Goal: Information Seeking & Learning: Compare options

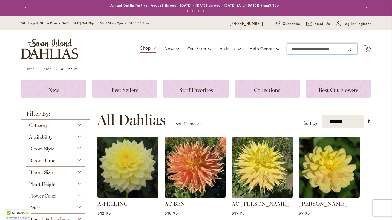
click at [309, 49] on input "Search" at bounding box center [322, 48] width 70 height 11
type input "*"
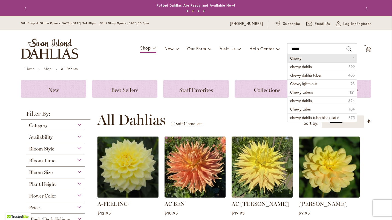
click at [302, 59] on li "Chewy 1" at bounding box center [322, 58] width 69 height 8
type input "*****"
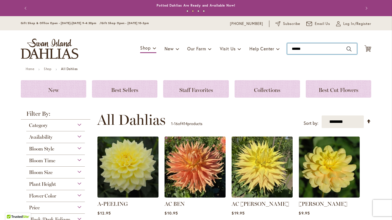
scroll to position [71, 0]
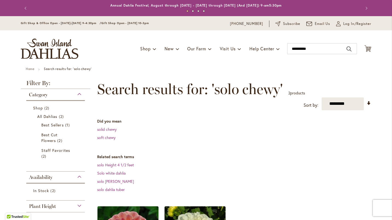
click at [197, 99] on div "**********" at bounding box center [234, 95] width 274 height 29
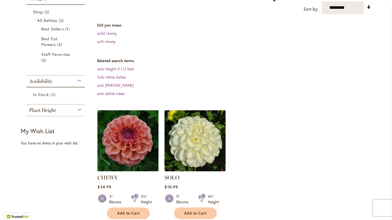
scroll to position [102, 0]
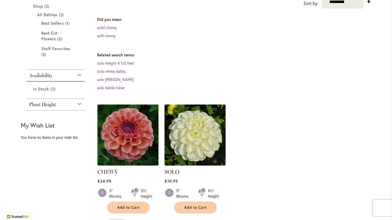
click at [120, 154] on img at bounding box center [128, 135] width 64 height 64
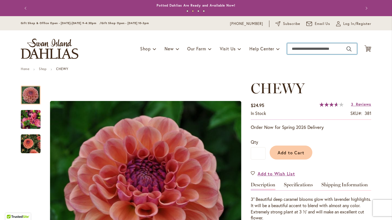
click at [303, 46] on input "Search" at bounding box center [322, 48] width 70 height 11
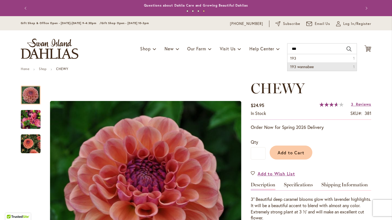
click at [301, 69] on li "193 wannabee 1" at bounding box center [322, 66] width 69 height 8
type input "**********"
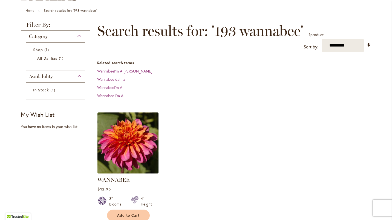
scroll to position [62, 0]
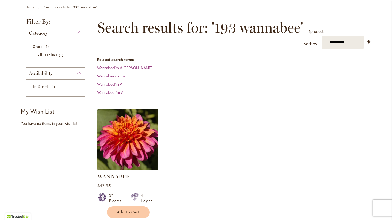
click at [125, 140] on img at bounding box center [128, 140] width 64 height 64
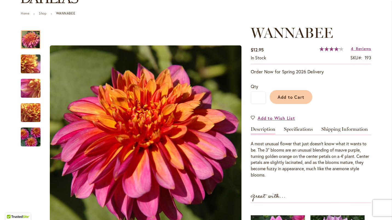
scroll to position [56, 0]
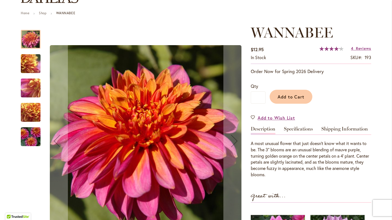
click at [28, 136] on img "WANNABEE" at bounding box center [30, 137] width 39 height 26
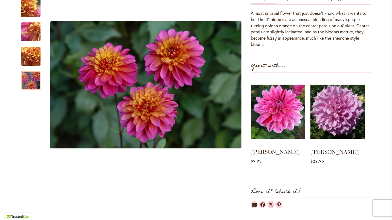
scroll to position [0, 0]
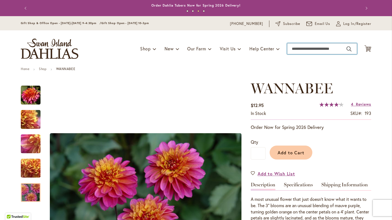
click at [297, 50] on input "Search" at bounding box center [322, 48] width 70 height 11
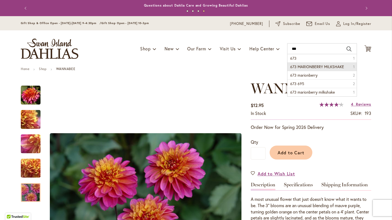
click at [307, 66] on span "673 MARIONBERRY MILKSHAKE" at bounding box center [317, 66] width 54 height 5
type input "**********"
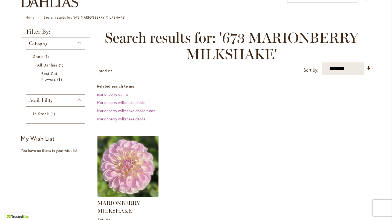
scroll to position [53, 0]
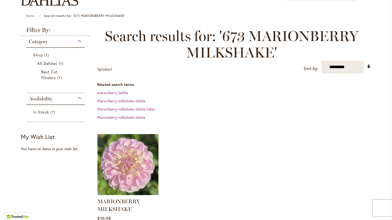
click at [122, 162] on img at bounding box center [128, 165] width 64 height 64
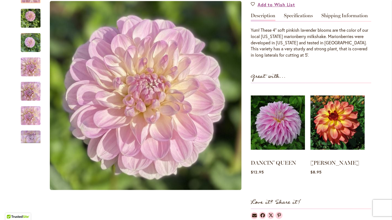
scroll to position [186, 0]
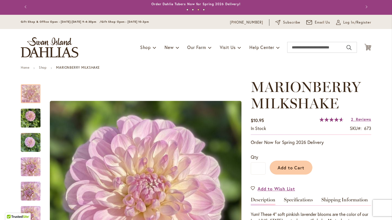
scroll to position [0, 0]
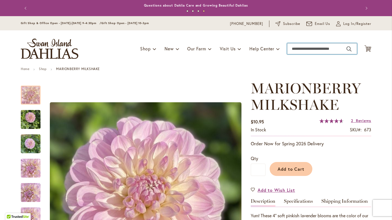
click at [302, 49] on input "Search" at bounding box center [322, 48] width 70 height 11
type input "***"
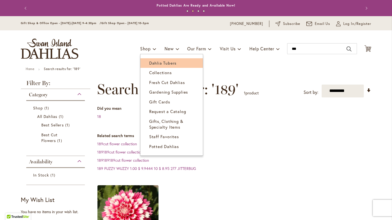
click at [152, 61] on span "Dahlia Tubers" at bounding box center [162, 62] width 27 height 5
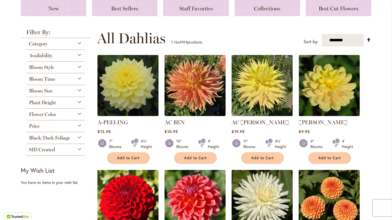
scroll to position [82, 0]
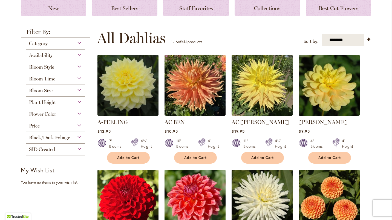
click at [53, 113] on span "Flower Color" at bounding box center [42, 114] width 27 height 6
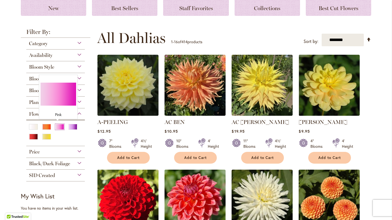
click at [56, 126] on div "Pink" at bounding box center [59, 127] width 9 height 6
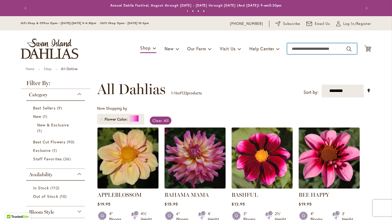
click at [327, 47] on input "Search" at bounding box center [322, 48] width 70 height 11
type input "***"
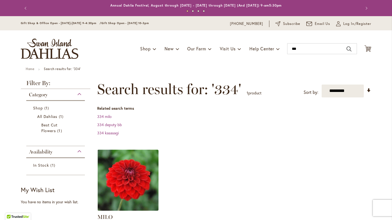
scroll to position [47, 0]
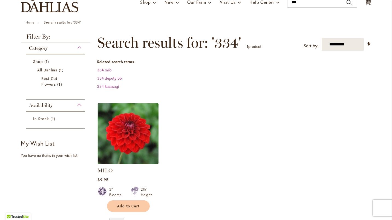
click at [207, 163] on ol "MILO Rating: 100% 1 Review $9.95 3" Blooms 2½' Height Add to Cart" at bounding box center [234, 158] width 274 height 110
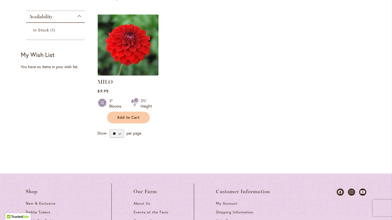
scroll to position [0, 0]
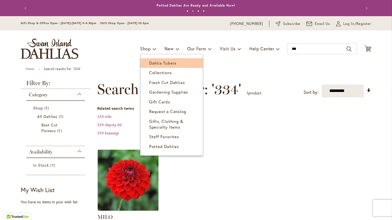
click at [152, 61] on span "Dahlia Tubers" at bounding box center [162, 62] width 27 height 5
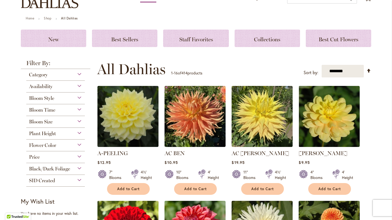
scroll to position [52, 0]
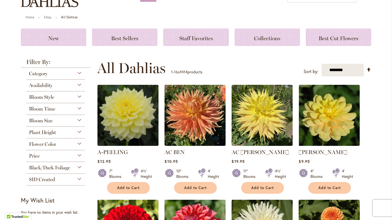
click at [41, 147] on div "Flower Color" at bounding box center [55, 145] width 59 height 12
click at [45, 145] on span "Flower Color" at bounding box center [42, 144] width 27 height 6
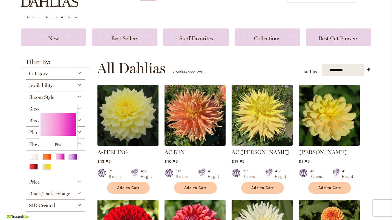
click at [56, 158] on div "Pink" at bounding box center [59, 157] width 9 height 6
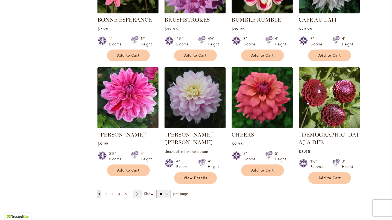
scroll to position [413, 0]
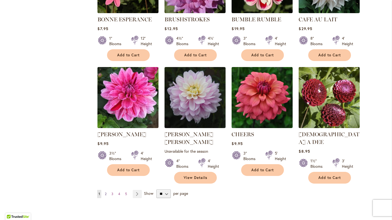
click at [105, 192] on span "2" at bounding box center [106, 194] width 2 height 4
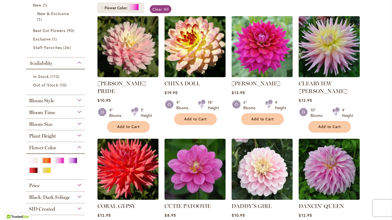
scroll to position [143, 0]
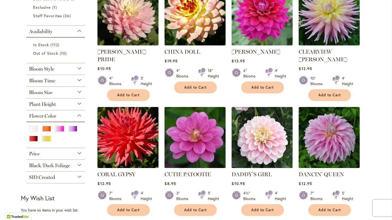
click at [192, 139] on img at bounding box center [195, 137] width 64 height 64
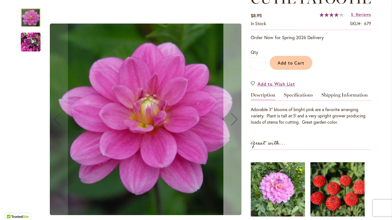
scroll to position [90, 0]
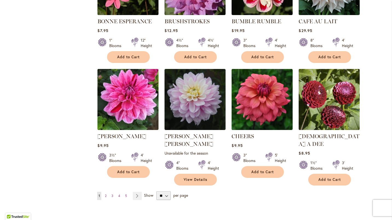
scroll to position [412, 0]
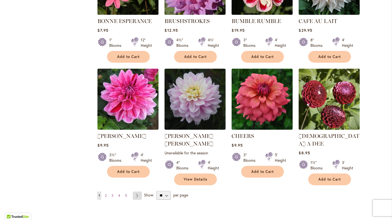
click at [137, 192] on link "Page Next" at bounding box center [137, 196] width 9 height 8
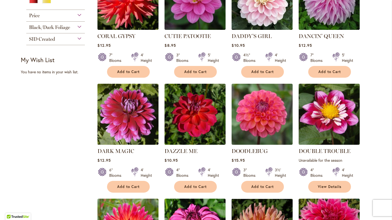
scroll to position [282, 0]
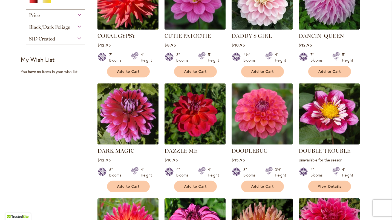
click at [264, 119] on img at bounding box center [262, 114] width 64 height 64
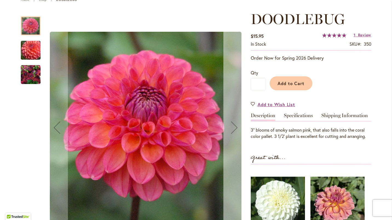
scroll to position [72, 0]
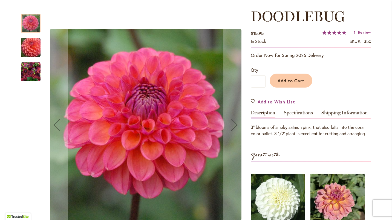
click at [31, 48] on img "DOODLEBUG" at bounding box center [30, 48] width 39 height 34
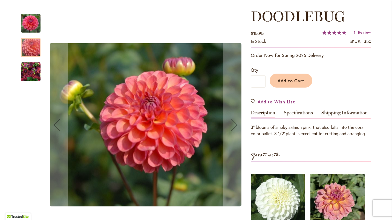
click at [30, 71] on img "DOODLEBUG" at bounding box center [31, 72] width 20 height 20
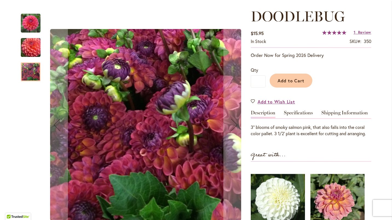
click at [35, 21] on img "DOODLEBUG" at bounding box center [31, 23] width 20 height 20
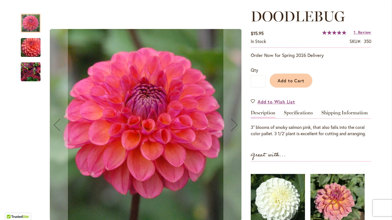
click at [35, 21] on img "DOODLEBUG" at bounding box center [31, 23] width 20 height 20
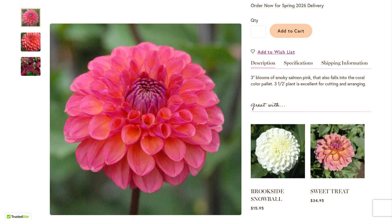
scroll to position [0, 0]
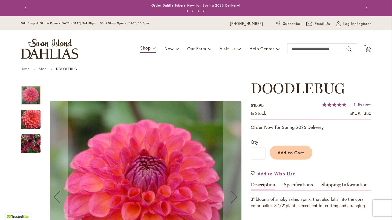
click at [0, 105] on html "Skip to Accessibility Information The store will not work correctly in the case…" at bounding box center [196, 110] width 392 height 220
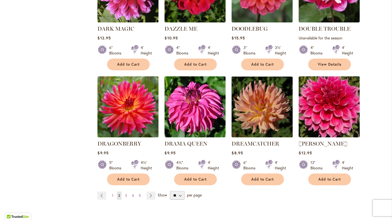
scroll to position [418, 0]
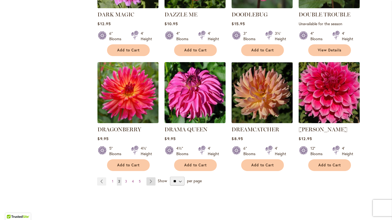
click at [150, 177] on link "Page Next" at bounding box center [150, 181] width 9 height 8
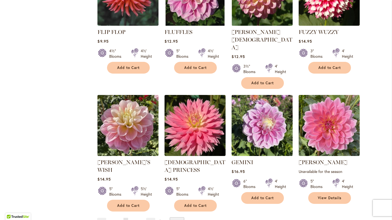
scroll to position [393, 0]
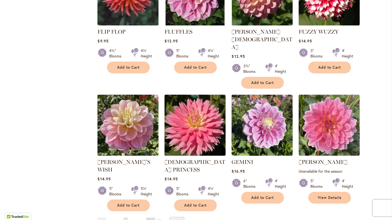
click at [146, 218] on link "Page Next" at bounding box center [150, 222] width 9 height 8
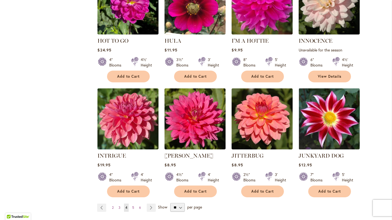
scroll to position [386, 0]
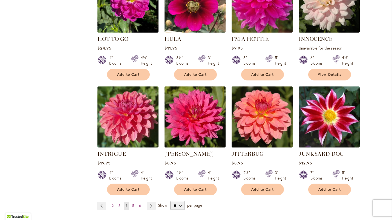
click at [262, 119] on img at bounding box center [262, 117] width 64 height 64
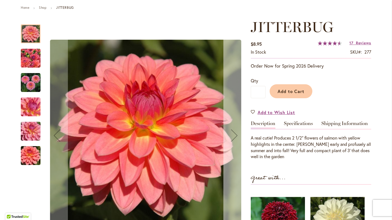
scroll to position [62, 0]
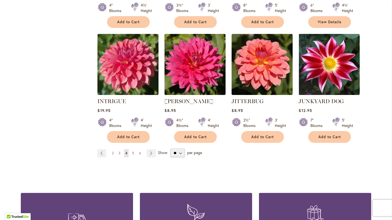
scroll to position [439, 0]
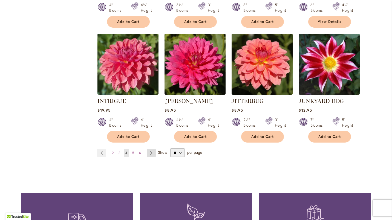
click at [148, 153] on link "Page Next" at bounding box center [151, 153] width 9 height 8
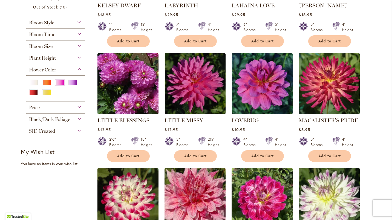
scroll to position [190, 0]
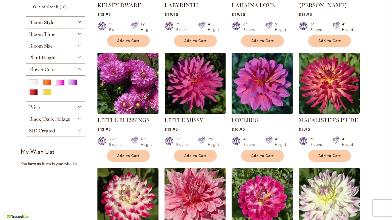
click at [257, 82] on img at bounding box center [262, 83] width 64 height 64
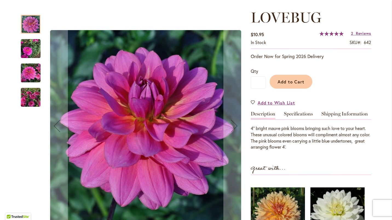
scroll to position [71, 0]
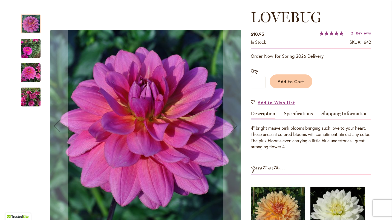
click at [30, 49] on img "LOVEBUG" at bounding box center [31, 48] width 20 height 26
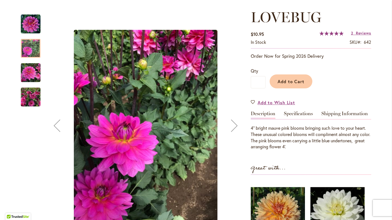
click at [28, 68] on img "LOVEBUG" at bounding box center [31, 73] width 20 height 20
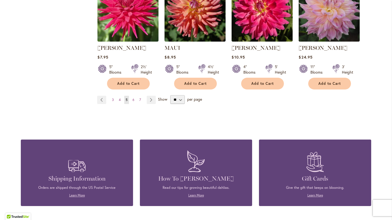
scroll to position [500, 0]
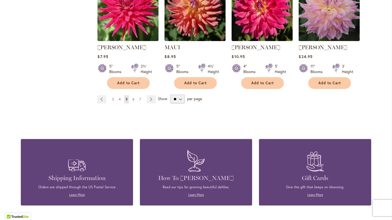
click at [131, 95] on link "Page 6" at bounding box center [133, 99] width 5 height 8
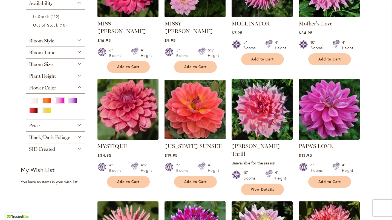
scroll to position [179, 0]
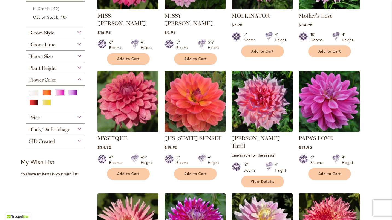
click at [194, 97] on img at bounding box center [195, 101] width 64 height 64
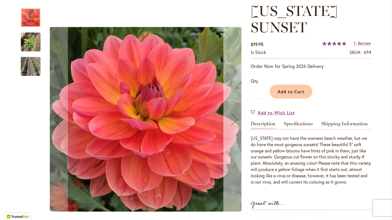
scroll to position [78, 0]
click at [236, 125] on div "Next" at bounding box center [234, 119] width 22 height 22
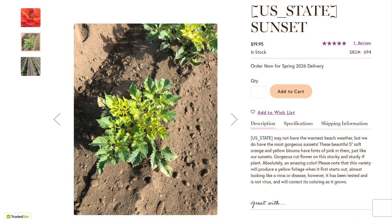
click at [236, 125] on div "Next" at bounding box center [234, 119] width 22 height 22
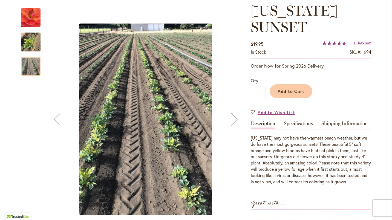
click at [236, 125] on div "Next" at bounding box center [234, 119] width 22 height 22
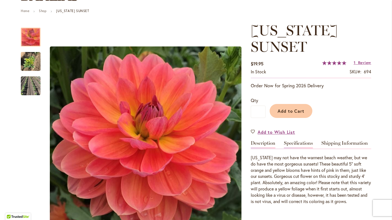
scroll to position [59, 0]
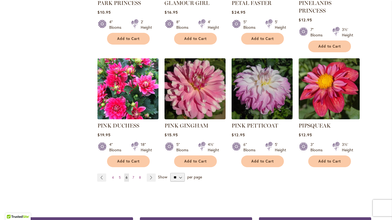
scroll to position [453, 0]
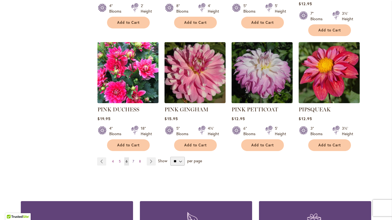
click at [132, 157] on link "Page 7" at bounding box center [133, 161] width 4 height 8
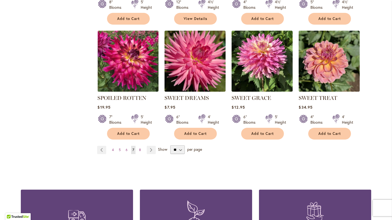
scroll to position [442, 0]
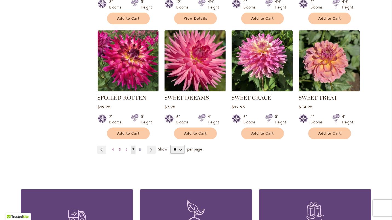
click at [138, 146] on link "Page 8" at bounding box center [140, 150] width 5 height 8
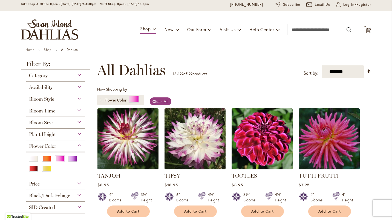
scroll to position [18, 0]
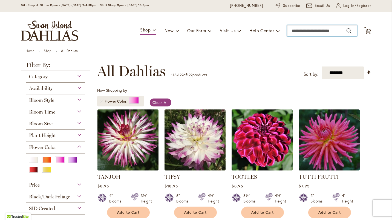
click at [292, 30] on input "Search" at bounding box center [322, 30] width 70 height 11
type input "*"
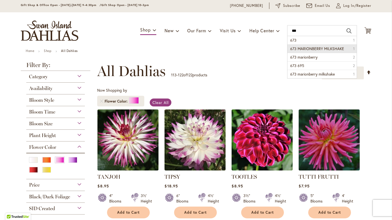
click at [307, 48] on span "673 MARIONBERRY MILKSHAKE" at bounding box center [317, 48] width 54 height 5
type input "**********"
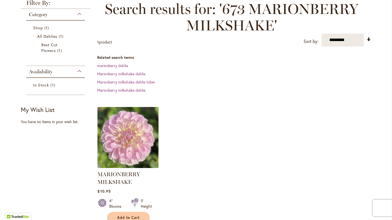
scroll to position [81, 0]
click at [128, 139] on img at bounding box center [128, 137] width 64 height 64
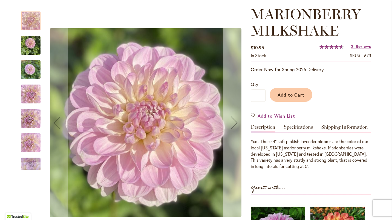
scroll to position [76, 0]
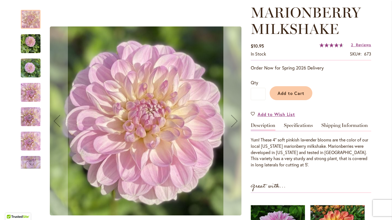
click at [232, 124] on div "Next" at bounding box center [234, 121] width 22 height 22
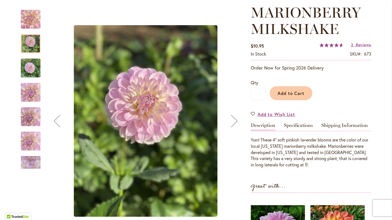
click at [232, 124] on div "Next" at bounding box center [234, 121] width 22 height 22
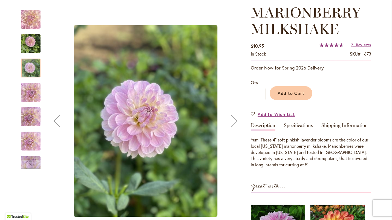
click at [232, 124] on div "Next" at bounding box center [234, 121] width 22 height 22
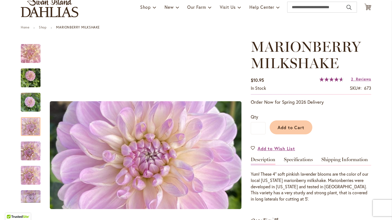
scroll to position [0, 0]
